Goal: Information Seeking & Learning: Learn about a topic

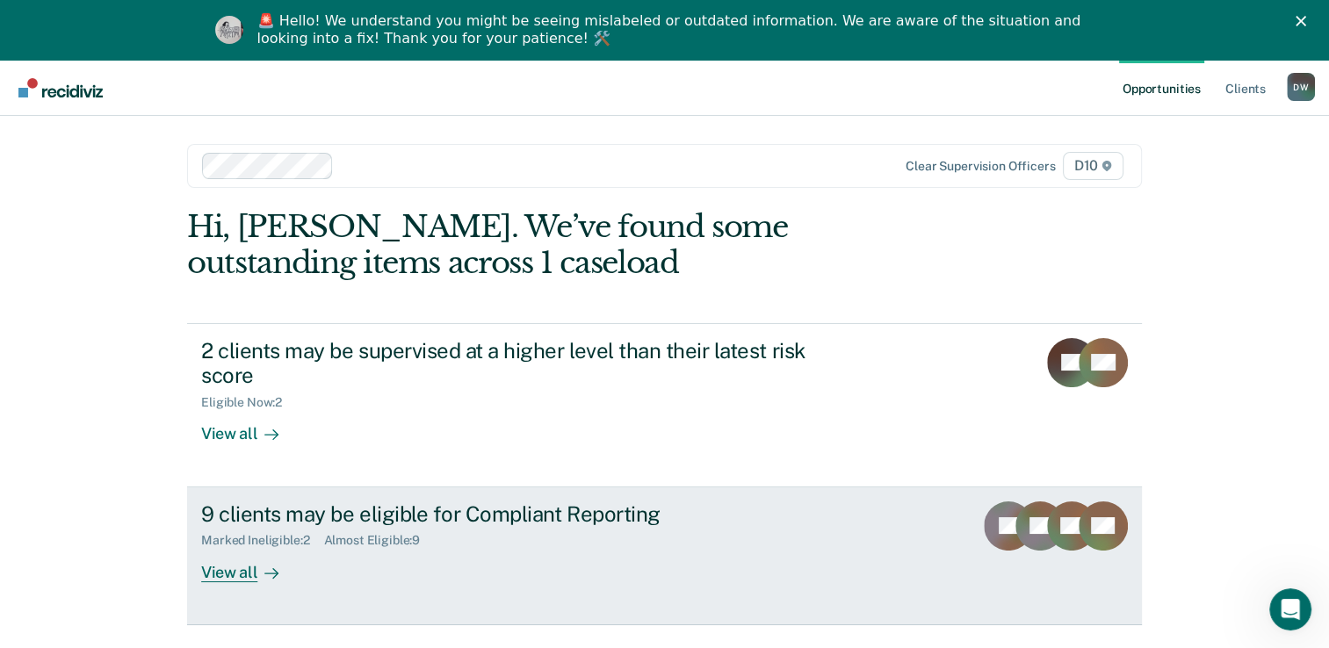
click at [213, 579] on div "View all" at bounding box center [250, 565] width 98 height 34
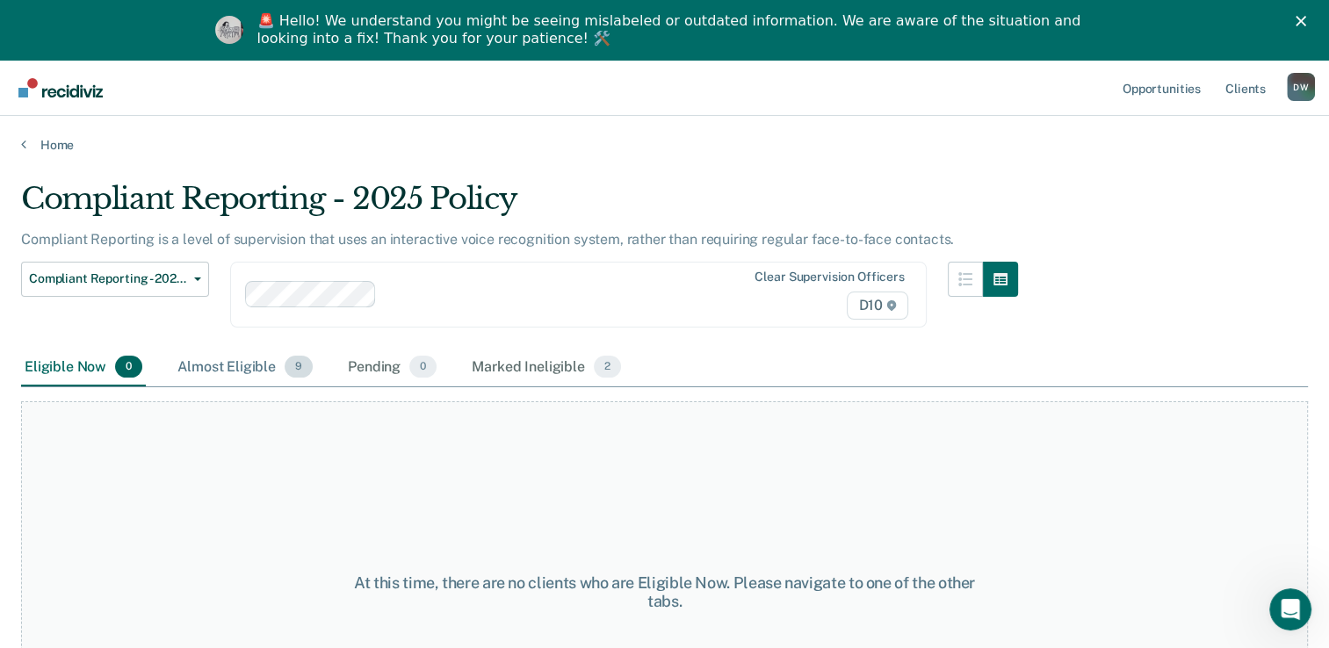
click at [235, 365] on div "Almost Eligible 9" at bounding box center [245, 368] width 142 height 39
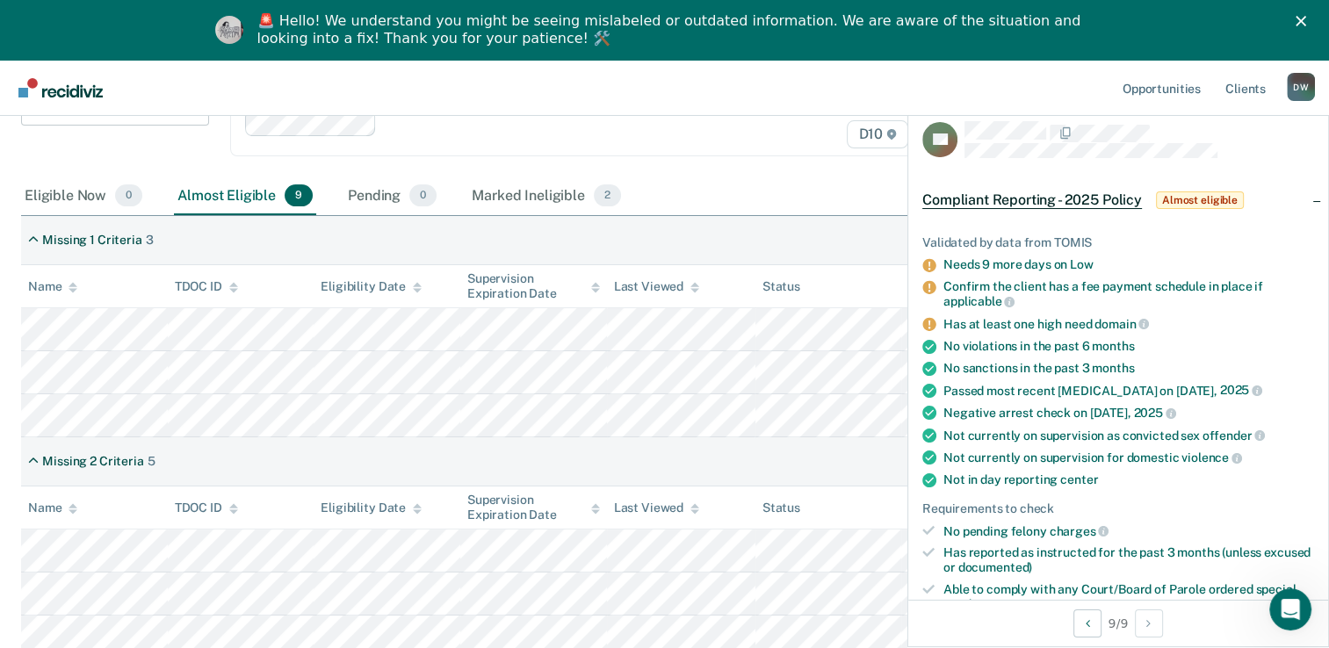
scroll to position [164, 0]
